Goal: Find specific page/section: Find specific page/section

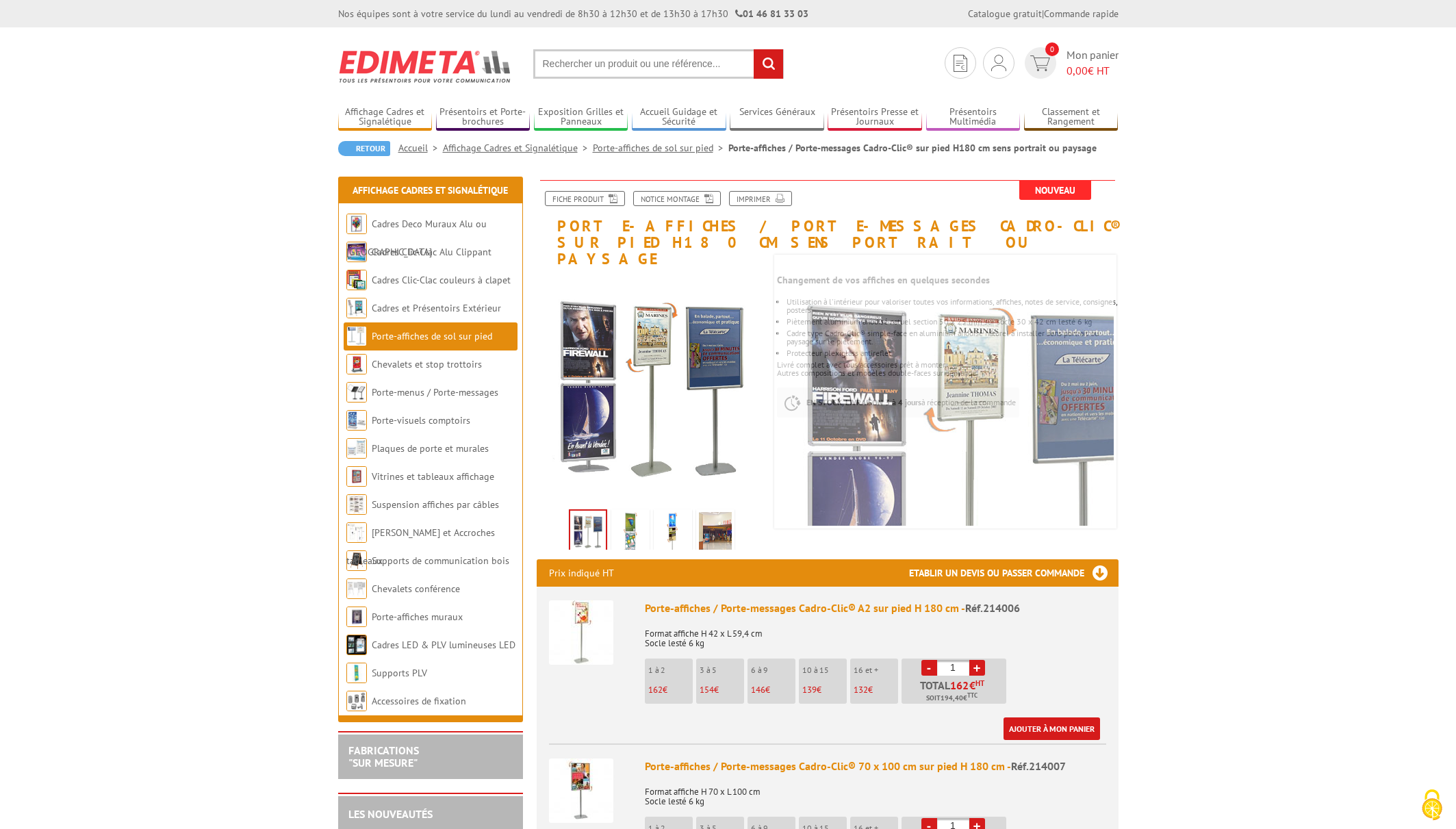
click at [446, 336] on link "Porte-affiches de sol sur pied" at bounding box center [432, 336] width 120 height 13
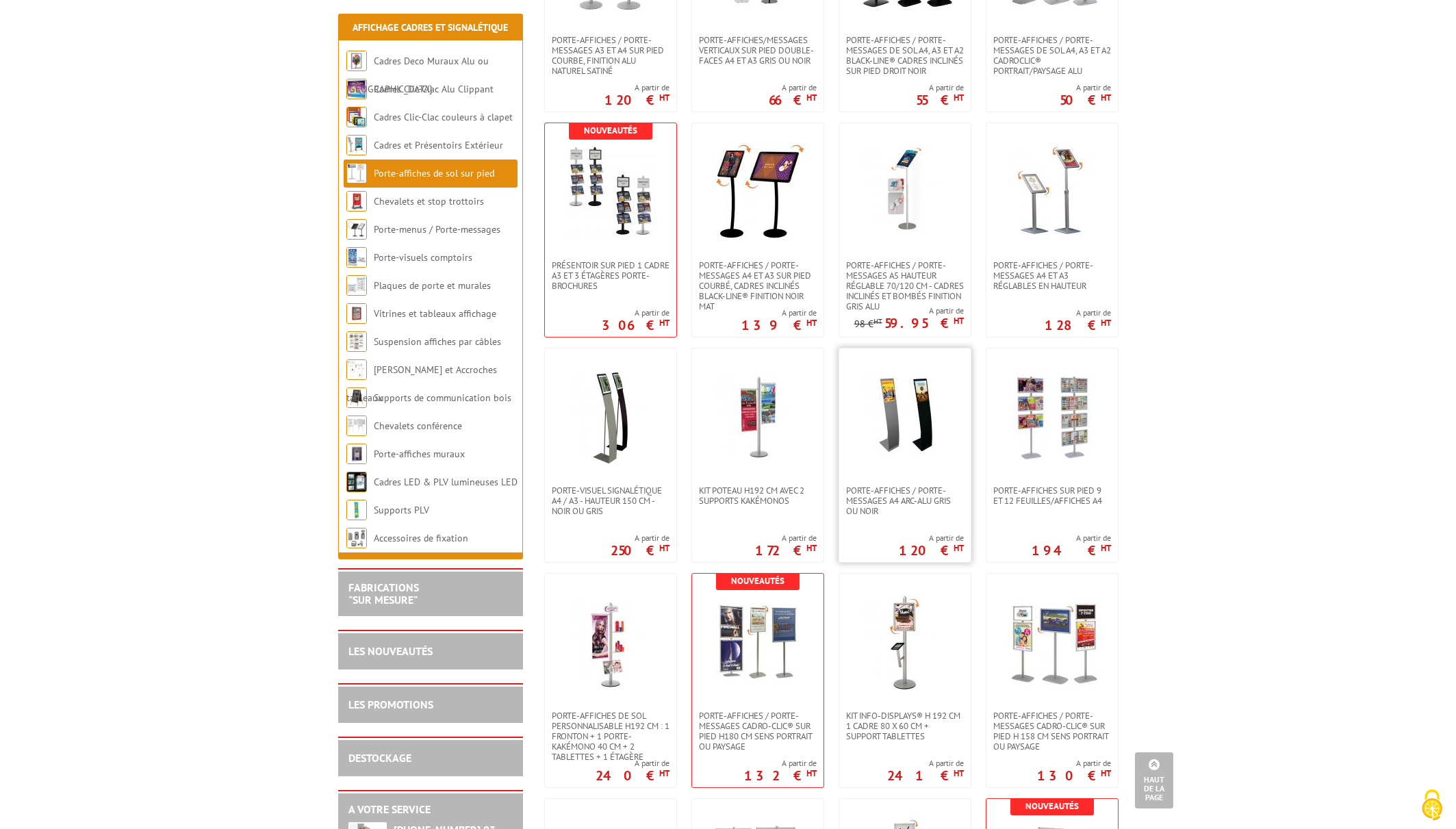
scroll to position [1646, 0]
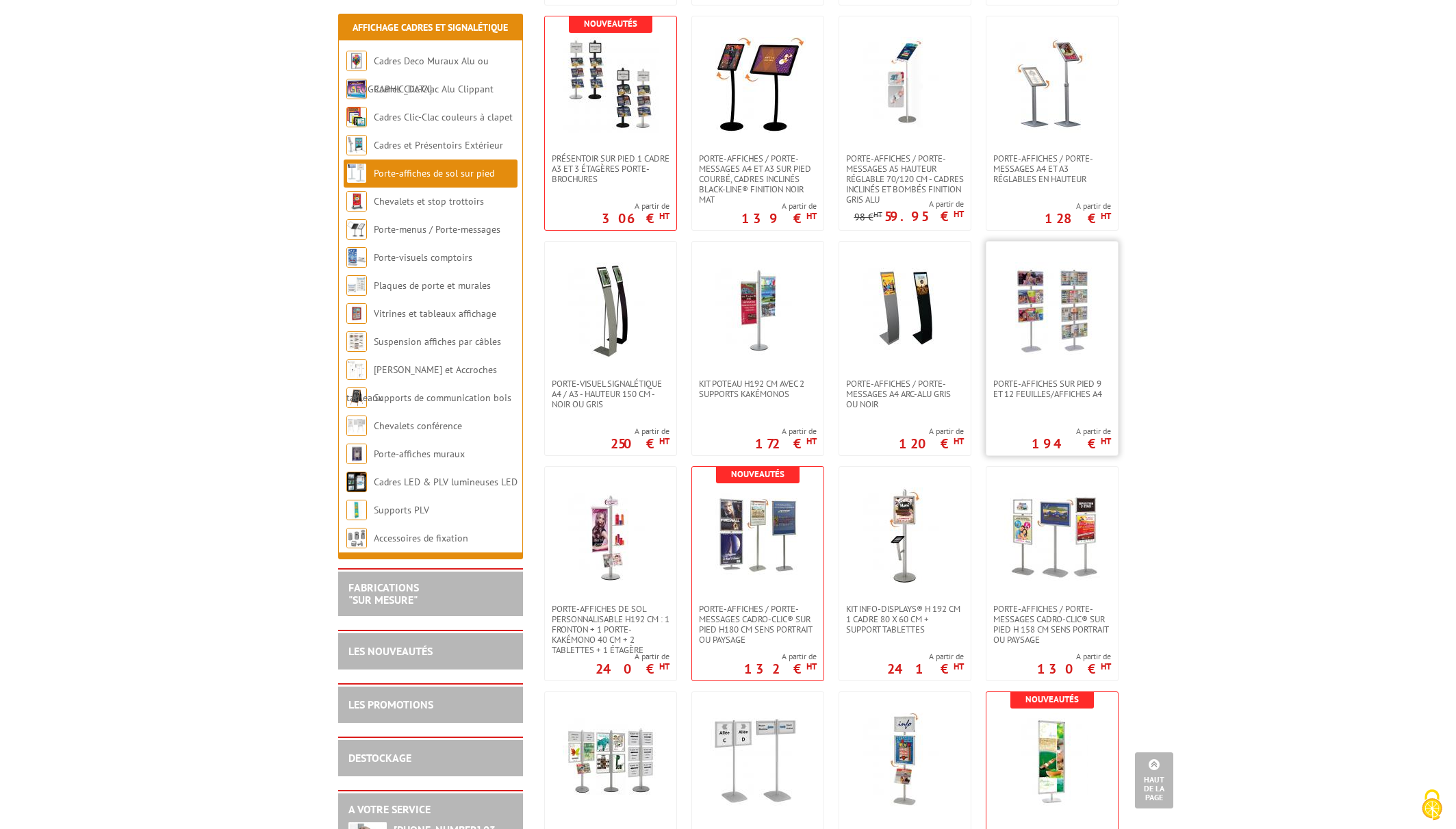
click at [1024, 285] on img at bounding box center [1052, 309] width 96 height 96
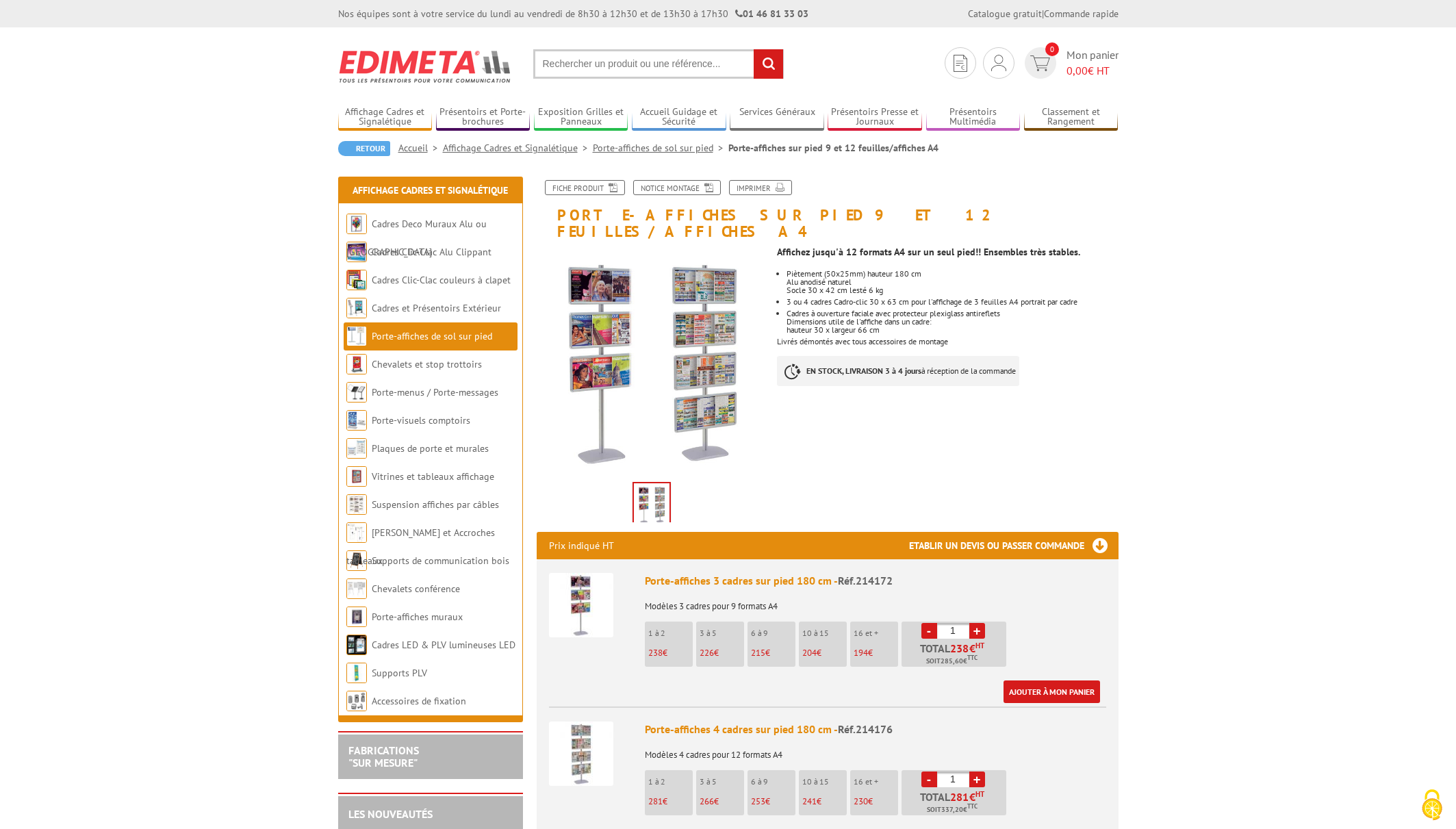
scroll to position [164, 0]
